Goal: Task Accomplishment & Management: Use online tool/utility

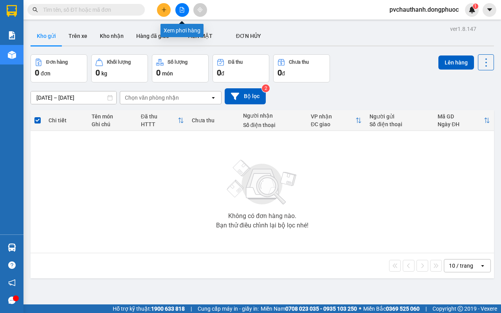
click at [177, 8] on button at bounding box center [182, 10] width 14 height 14
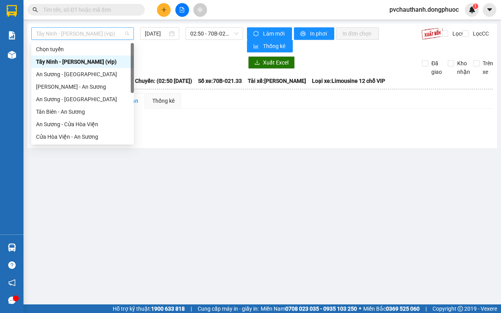
click at [86, 31] on span "Tây Ninh - [PERSON_NAME] (vip)" at bounding box center [82, 34] width 93 height 12
click at [61, 73] on div "An Sương - [GEOGRAPHIC_DATA]" at bounding box center [82, 74] width 93 height 9
type input "[DATE]"
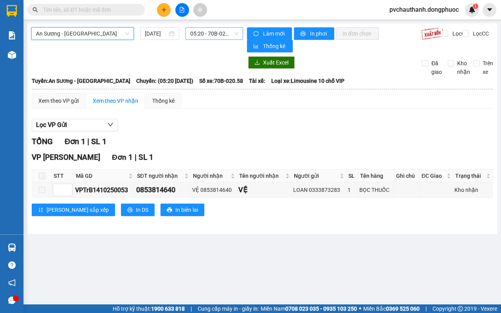
click at [201, 33] on span "05:20 - 70B-020.58" at bounding box center [214, 34] width 48 height 12
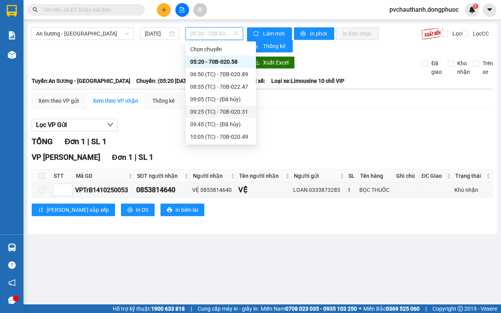
click at [227, 108] on div "09:25 (TC) - 70B-020.31" at bounding box center [220, 112] width 61 height 9
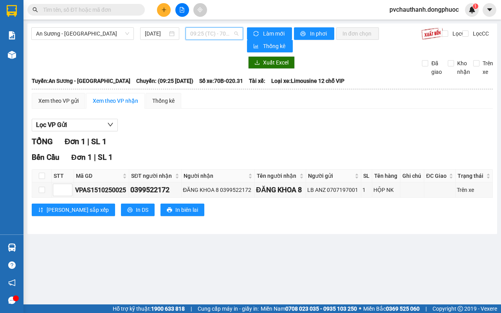
click at [203, 34] on span "09:25 (TC) - 70B-020.31" at bounding box center [214, 34] width 48 height 12
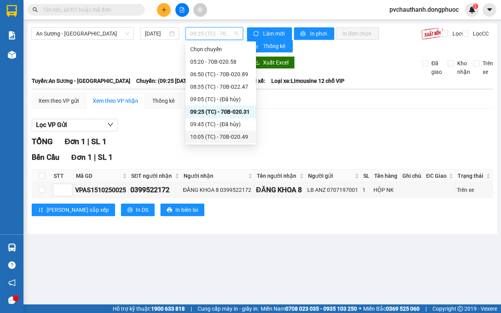
click at [235, 135] on div "10:05 (TC) - 70B-020.49" at bounding box center [220, 137] width 61 height 9
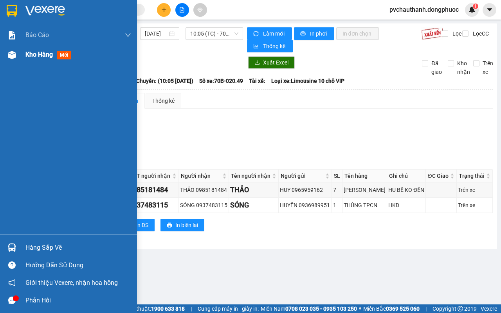
click at [38, 52] on span "Kho hàng" at bounding box center [38, 54] width 27 height 7
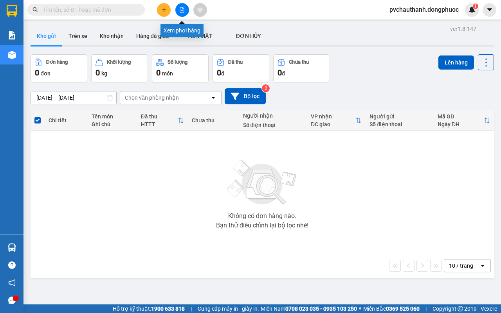
click at [180, 9] on icon "file-add" at bounding box center [182, 9] width 4 height 5
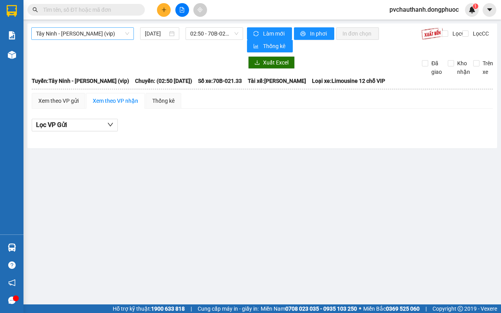
click at [108, 30] on span "Tây Ninh - [PERSON_NAME] (vip)" at bounding box center [82, 34] width 93 height 12
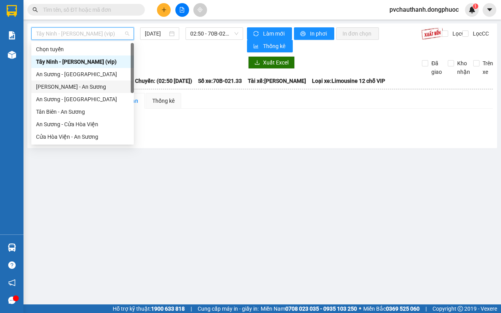
click at [66, 85] on div "[PERSON_NAME] - An Sương" at bounding box center [82, 87] width 93 height 9
type input "[DATE]"
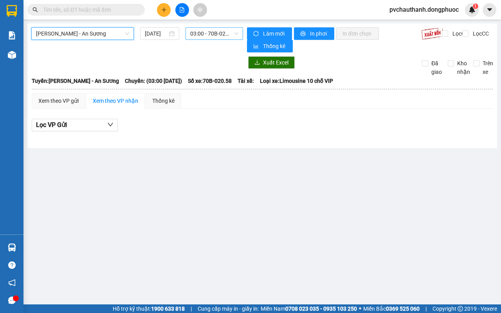
click at [197, 38] on span "03:00 - 70B-020.58" at bounding box center [214, 34] width 48 height 12
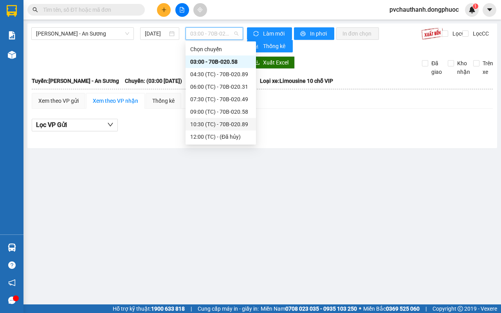
click at [214, 120] on div "10:30 (TC) - 70B-020.89" at bounding box center [220, 124] width 61 height 9
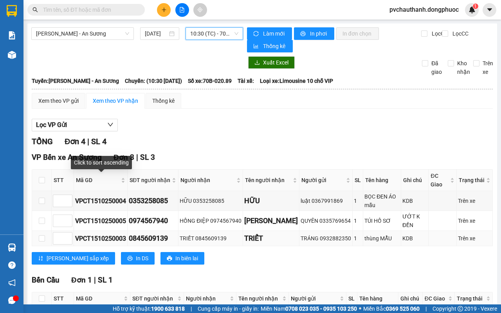
scroll to position [57, 0]
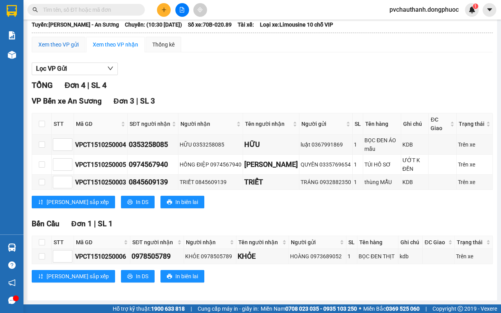
click at [65, 40] on div "Xem theo VP gửi" at bounding box center [58, 44] width 40 height 9
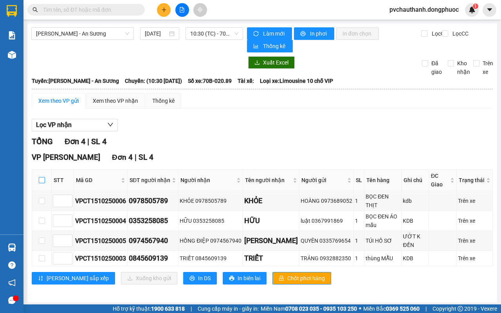
click at [42, 180] on input "checkbox" at bounding box center [42, 180] width 6 height 6
checkbox input "true"
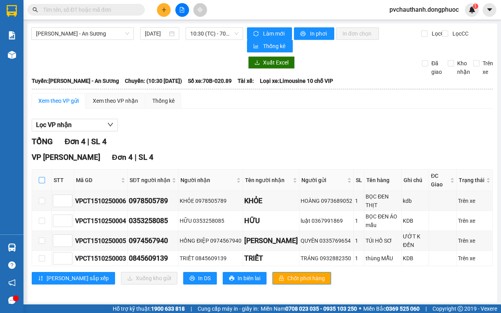
checkbox input "true"
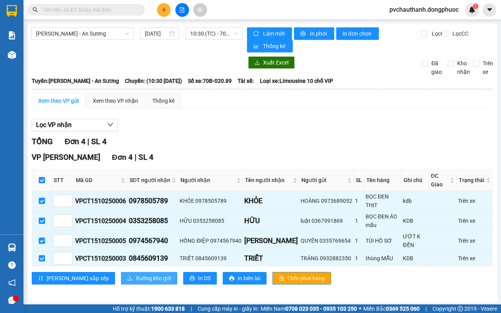
click at [136, 274] on span "Xuống kho gửi" at bounding box center [153, 278] width 35 height 9
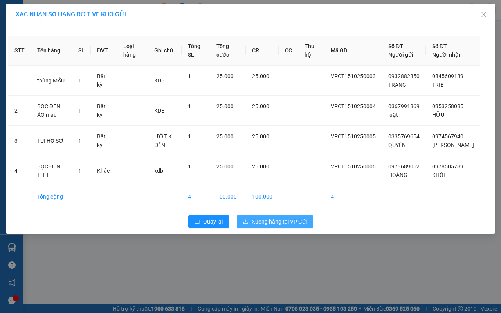
click at [278, 226] on span "Xuống hàng tại VP Gửi" at bounding box center [278, 221] width 55 height 9
